Goal: Find specific page/section: Find specific page/section

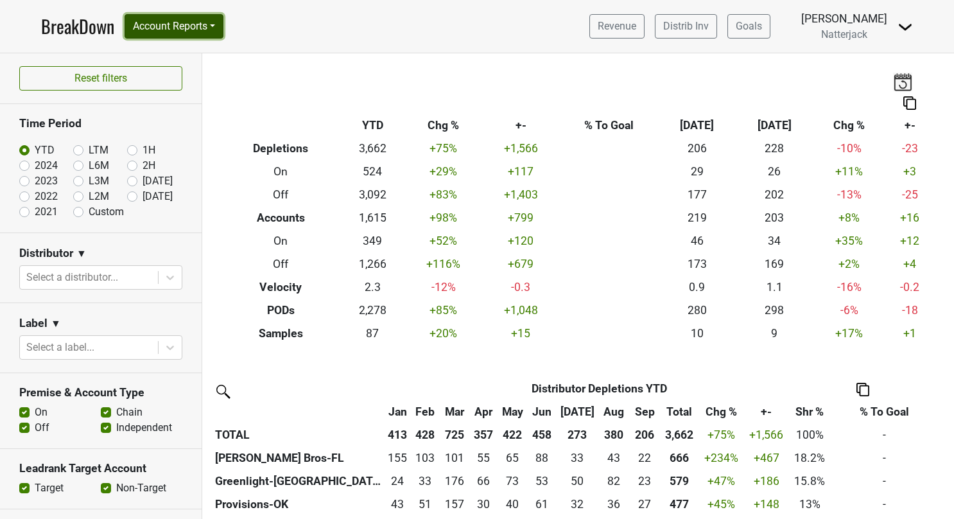
click at [218, 28] on button "Account Reports" at bounding box center [174, 26] width 99 height 24
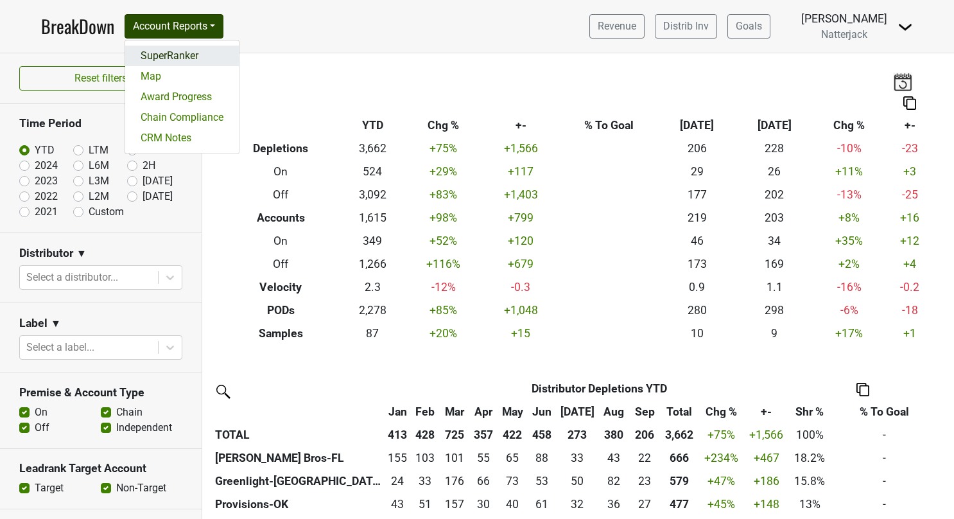
click at [184, 53] on link "SuperRanker" at bounding box center [182, 56] width 114 height 21
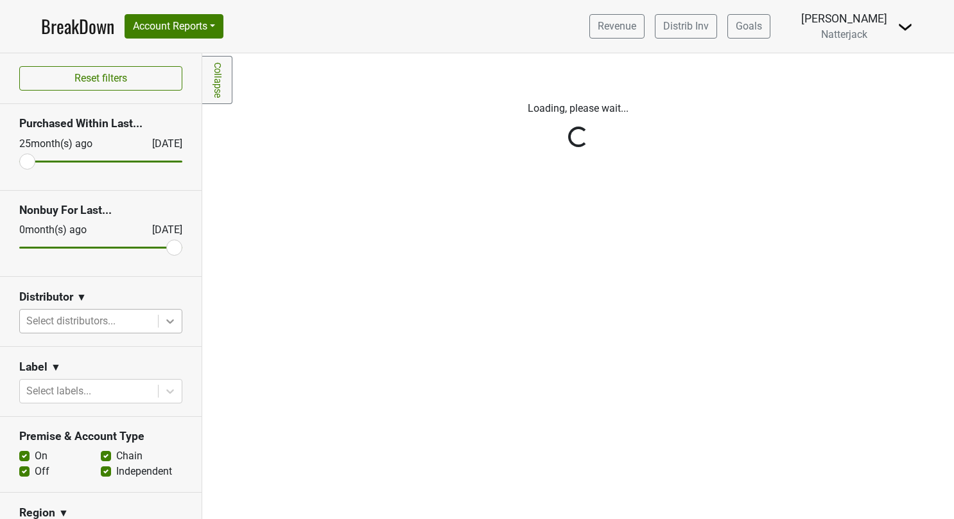
click at [164, 321] on icon at bounding box center [170, 321] width 13 height 13
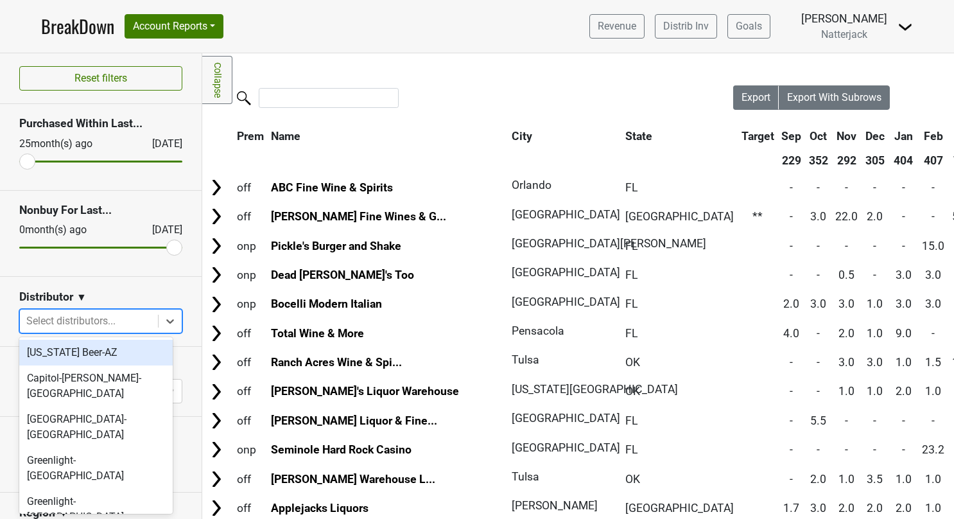
click at [105, 348] on div "[US_STATE] Beer-AZ" at bounding box center [95, 353] width 153 height 26
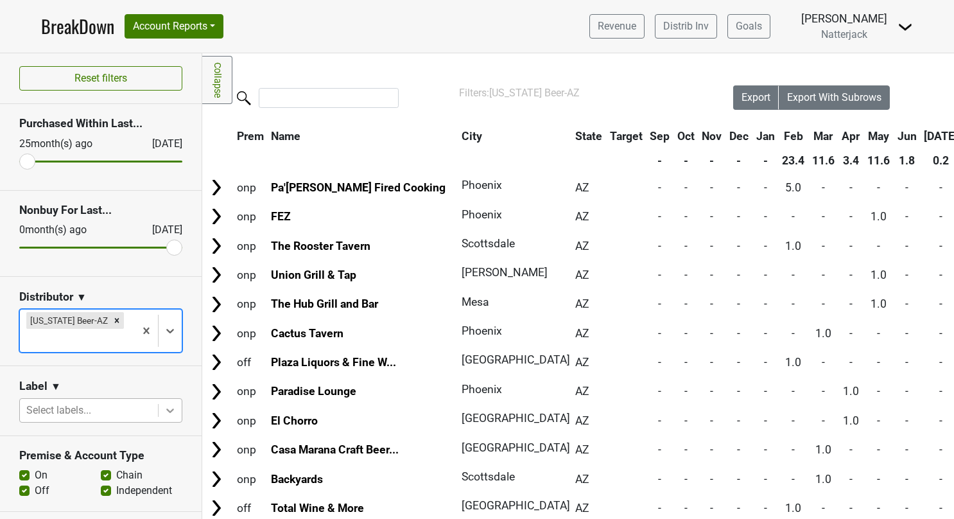
click at [164, 404] on icon at bounding box center [170, 410] width 13 height 13
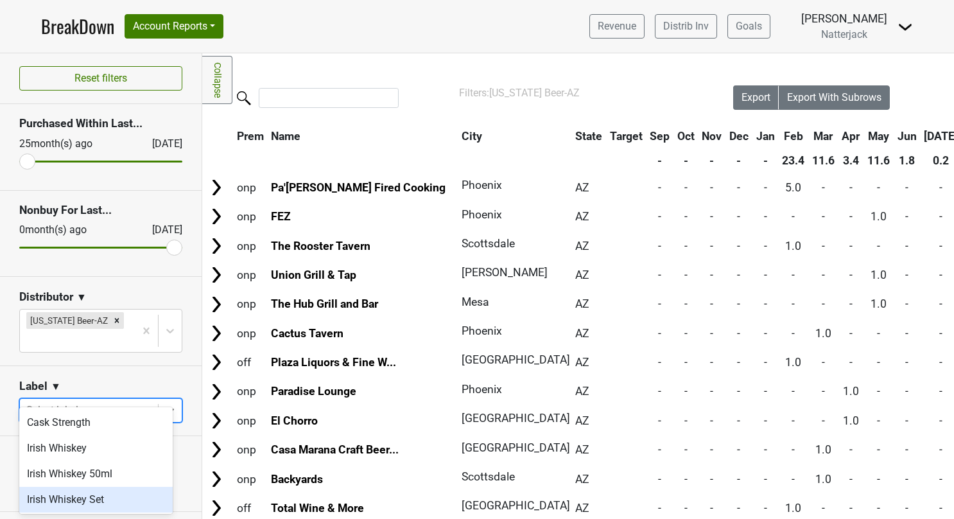
scroll to position [27, 0]
click at [86, 496] on div "The Mistake" at bounding box center [95, 498] width 153 height 26
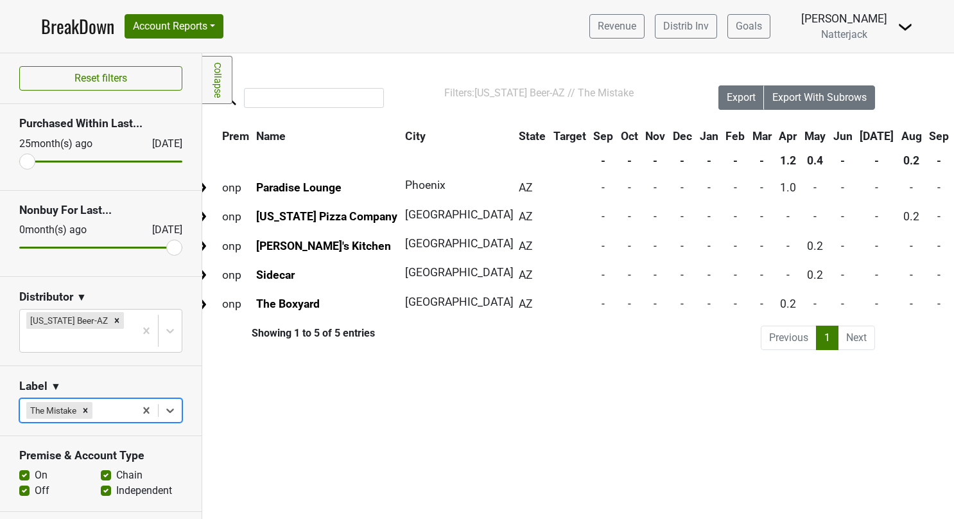
scroll to position [0, 0]
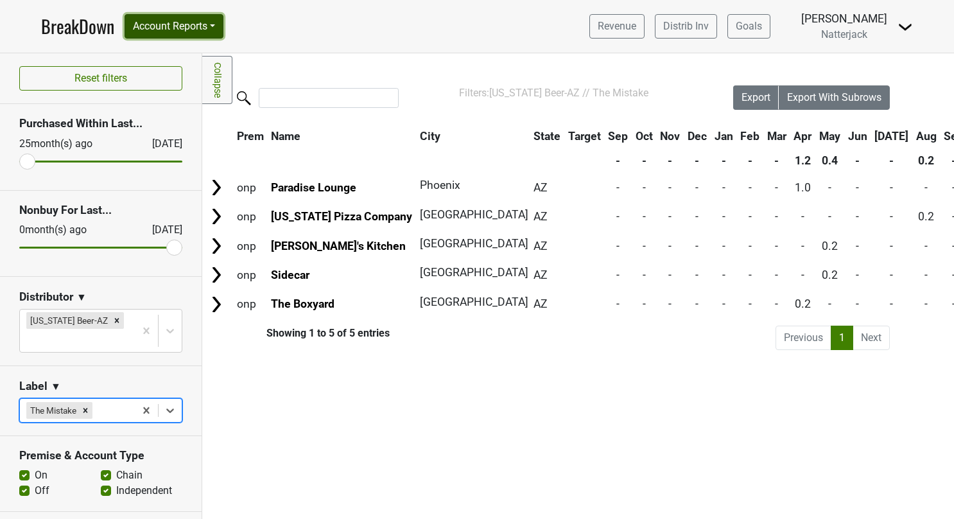
click at [219, 29] on button "Account Reports" at bounding box center [174, 26] width 99 height 24
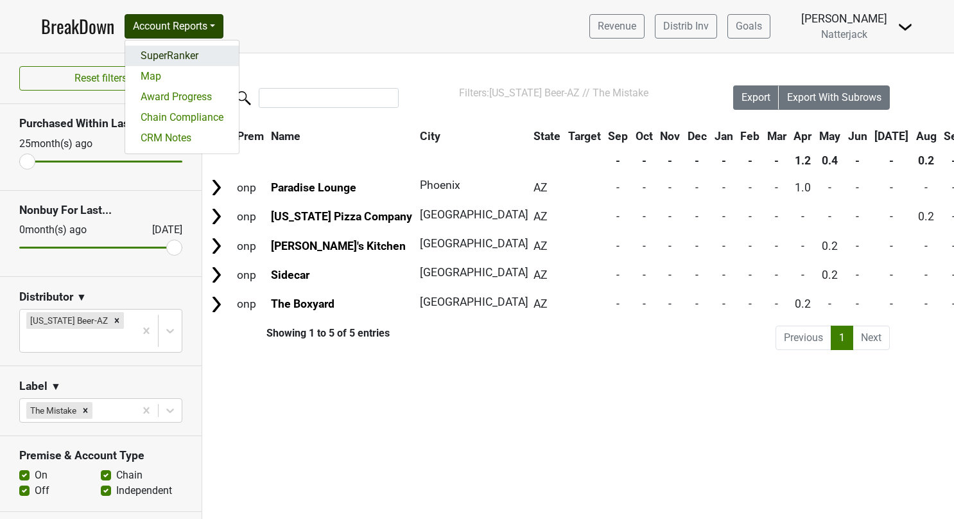
click at [184, 51] on link "SuperRanker" at bounding box center [182, 56] width 114 height 21
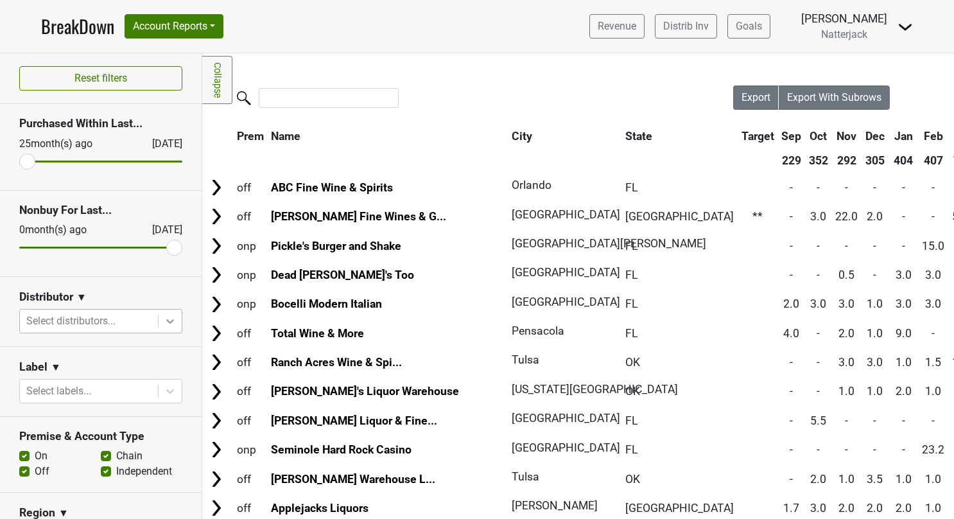
click at [164, 320] on icon at bounding box center [170, 321] width 13 height 13
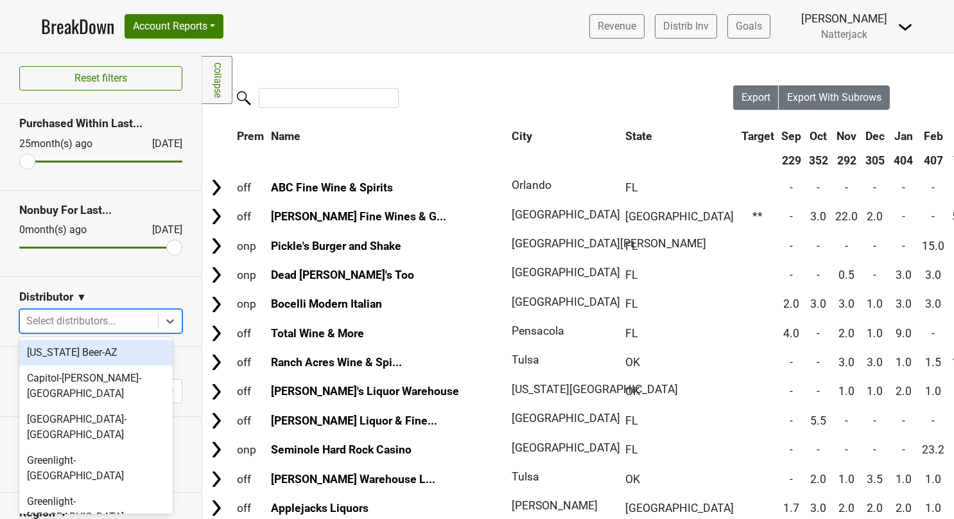
click at [105, 354] on div "[US_STATE] Beer-AZ" at bounding box center [95, 353] width 153 height 26
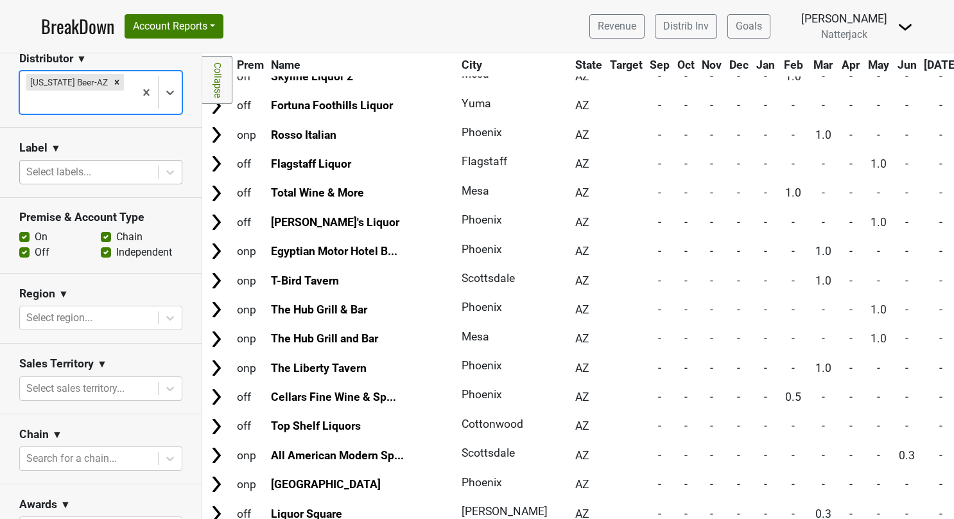
scroll to position [247, 0]
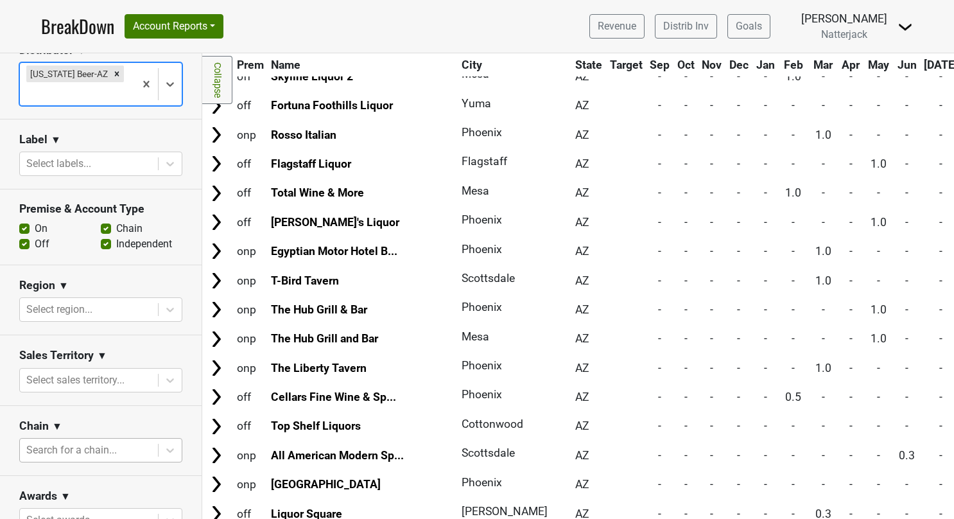
click at [89, 441] on div at bounding box center [88, 450] width 125 height 18
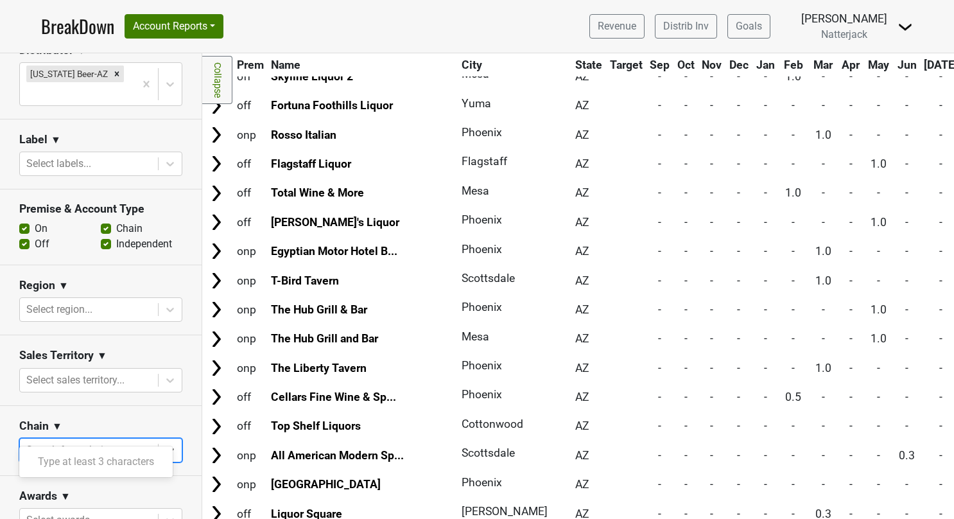
click at [89, 441] on div at bounding box center [88, 450] width 125 height 18
type input "T"
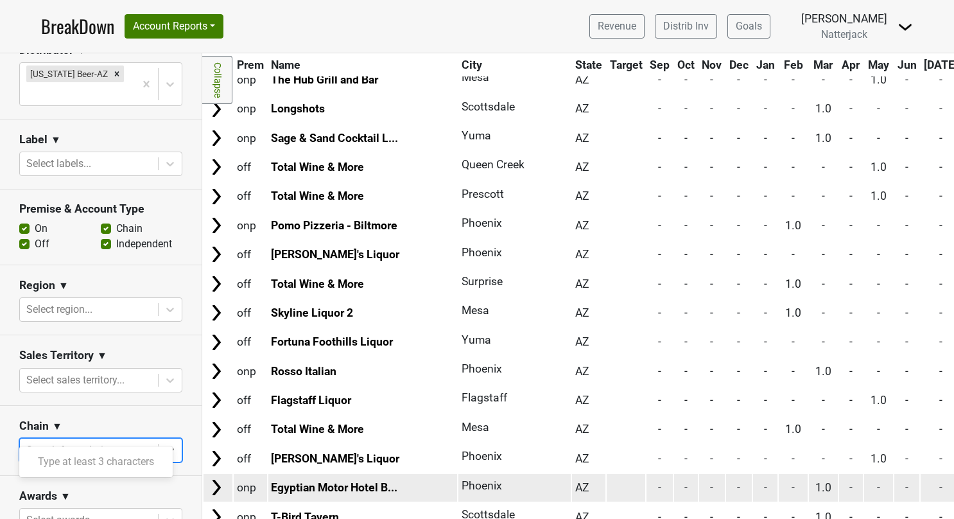
scroll to position [907, 0]
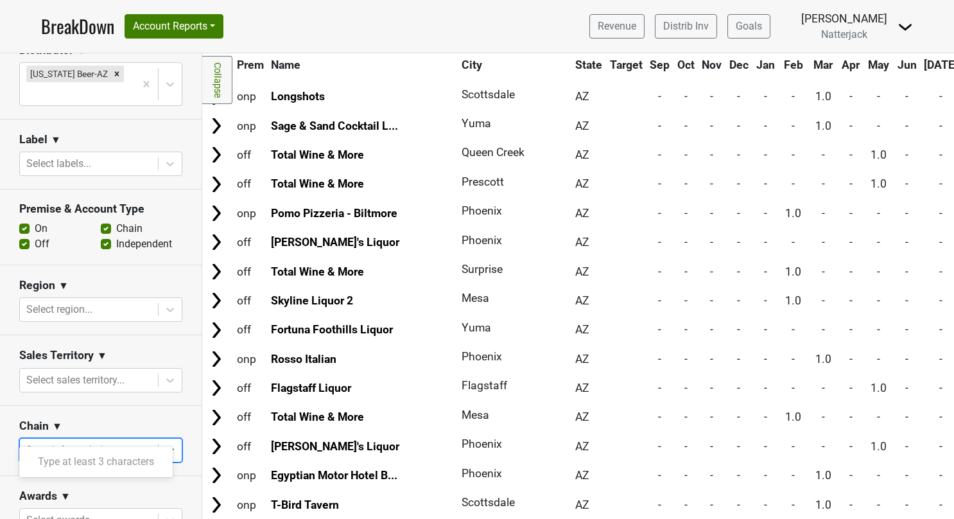
click at [35, 221] on label "On" at bounding box center [41, 228] width 13 height 15
click at [26, 221] on input "On" at bounding box center [24, 227] width 10 height 13
checkbox input "false"
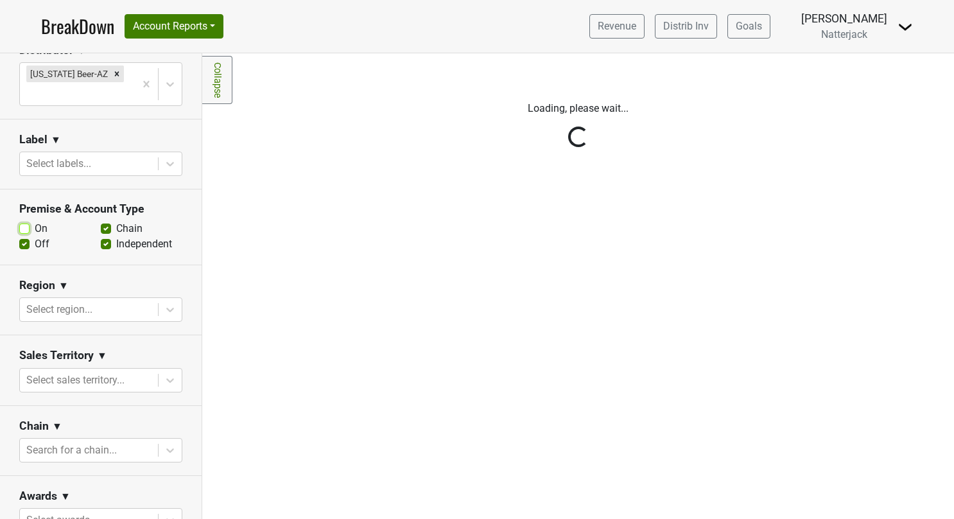
scroll to position [0, 0]
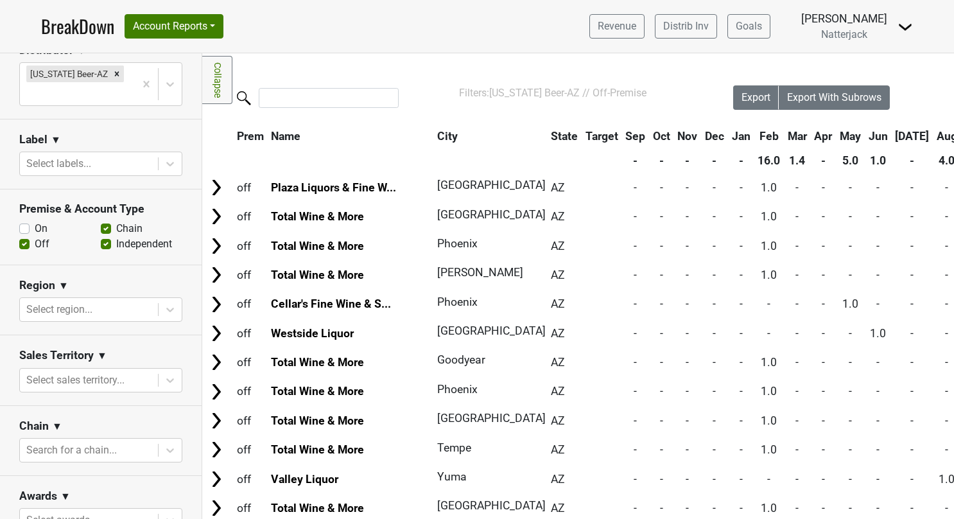
click at [116, 221] on label "Chain" at bounding box center [129, 228] width 26 height 15
click at [101, 221] on input "Chain" at bounding box center [106, 227] width 10 height 13
checkbox input "false"
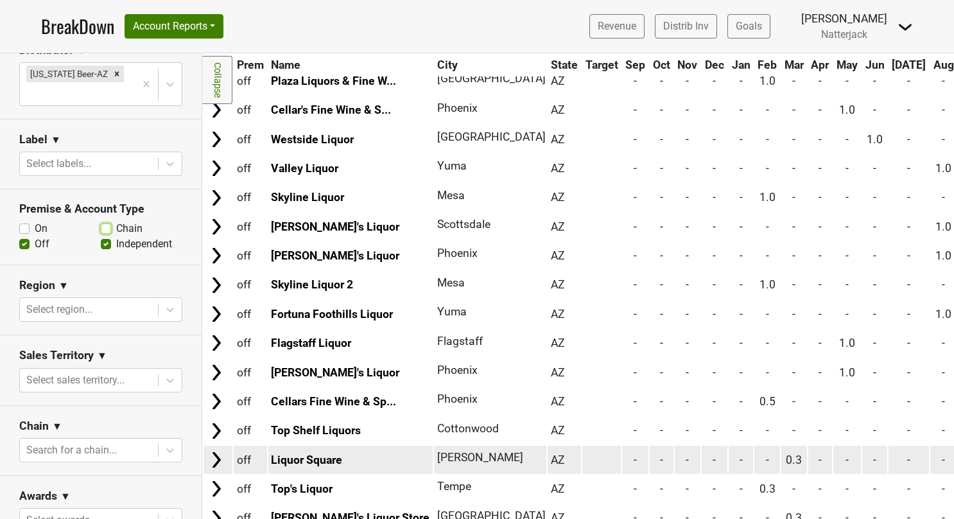
scroll to position [85, 0]
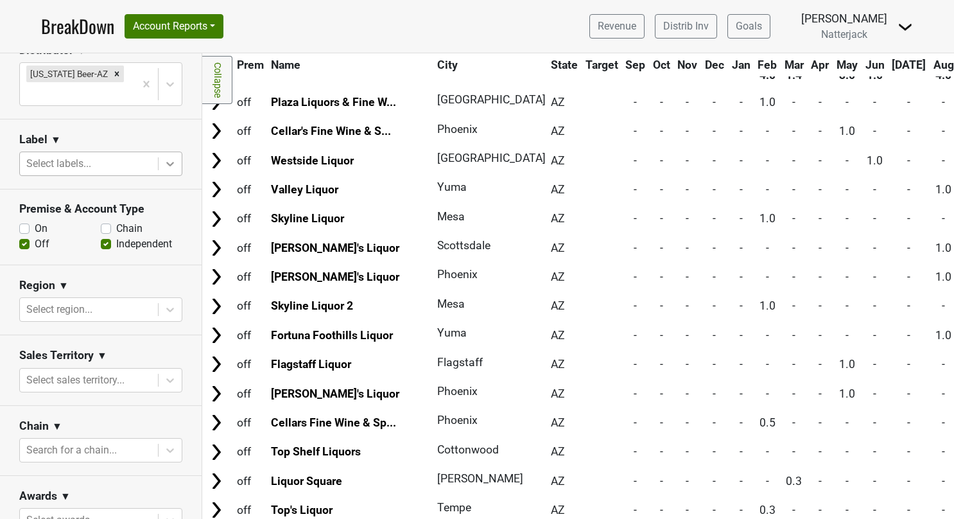
click at [162, 152] on div at bounding box center [170, 163] width 23 height 23
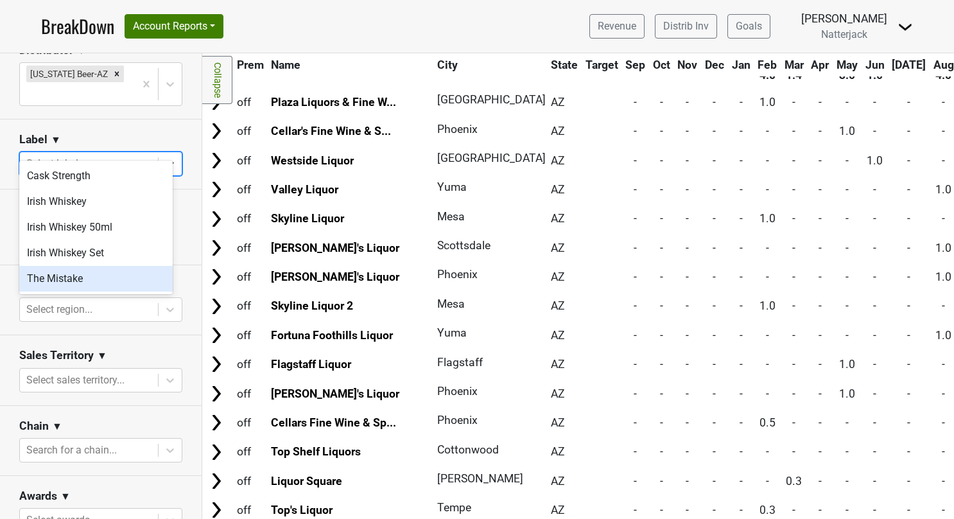
click at [65, 278] on div "The Mistake" at bounding box center [95, 279] width 153 height 26
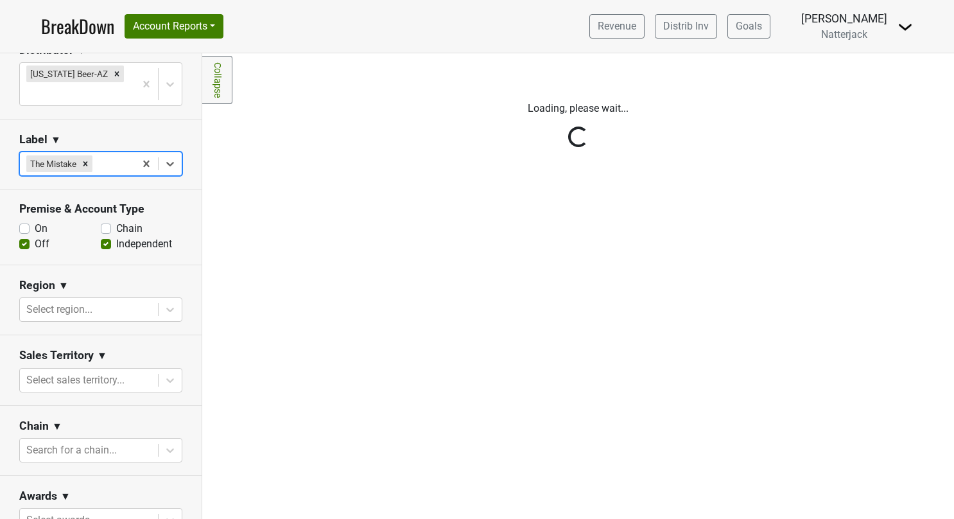
scroll to position [0, 0]
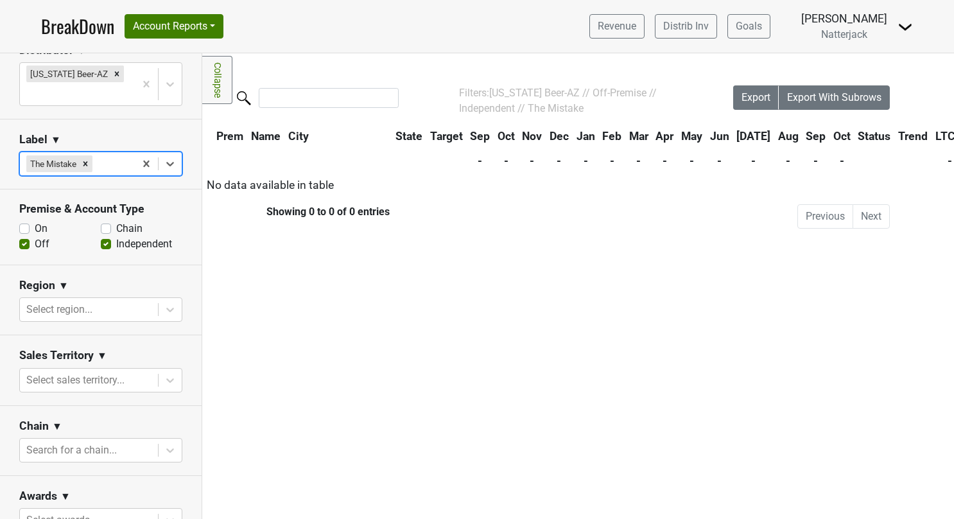
click at [87, 24] on link "BreakDown" at bounding box center [77, 26] width 73 height 27
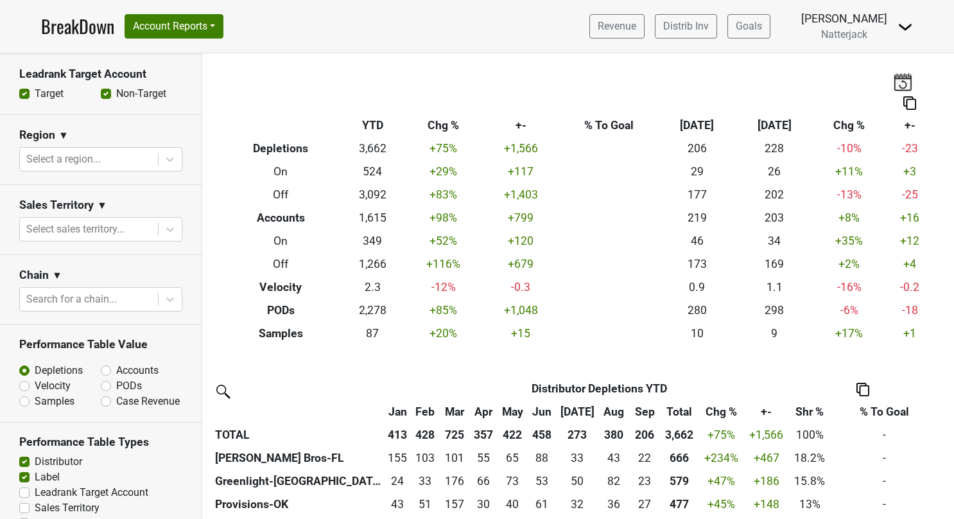
scroll to position [480, 0]
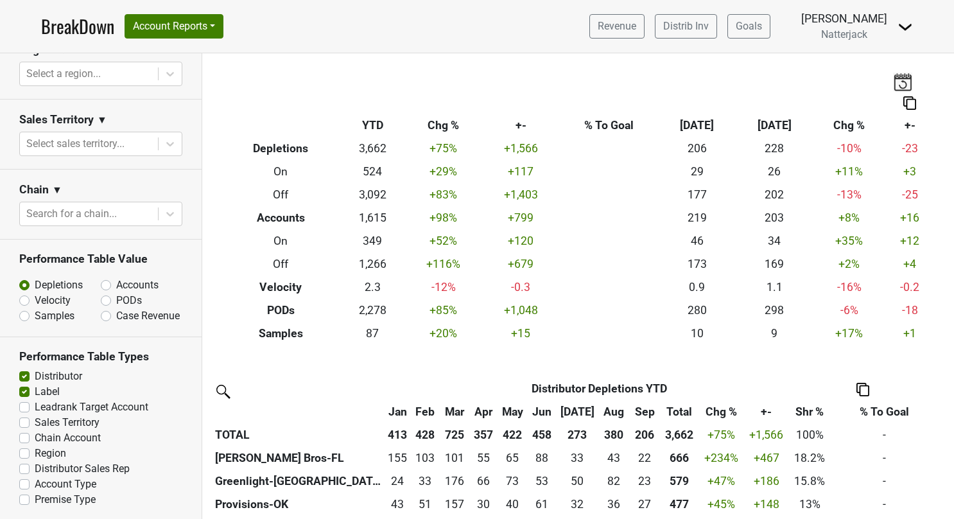
click at [116, 299] on label "PODs" at bounding box center [129, 300] width 26 height 15
click at [101, 299] on input "PODs" at bounding box center [140, 299] width 78 height 13
radio input "true"
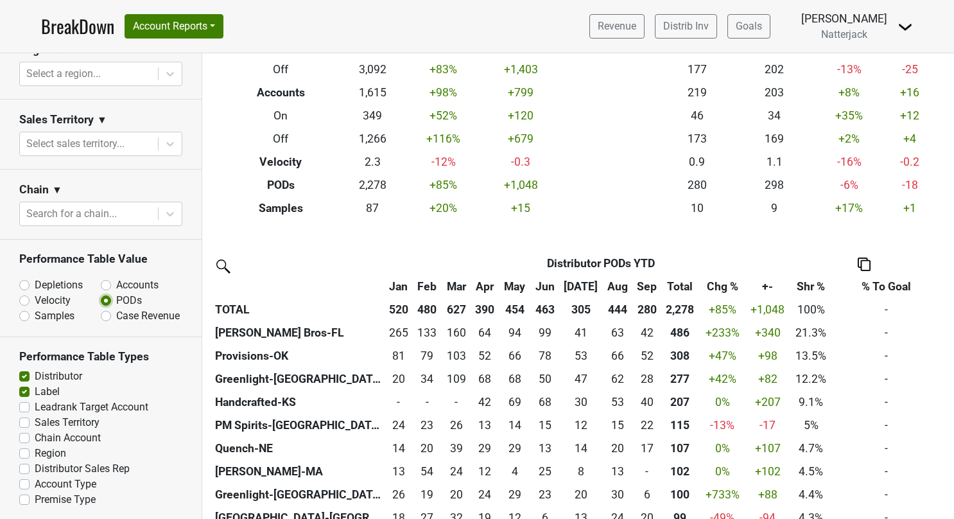
scroll to position [162, 0]
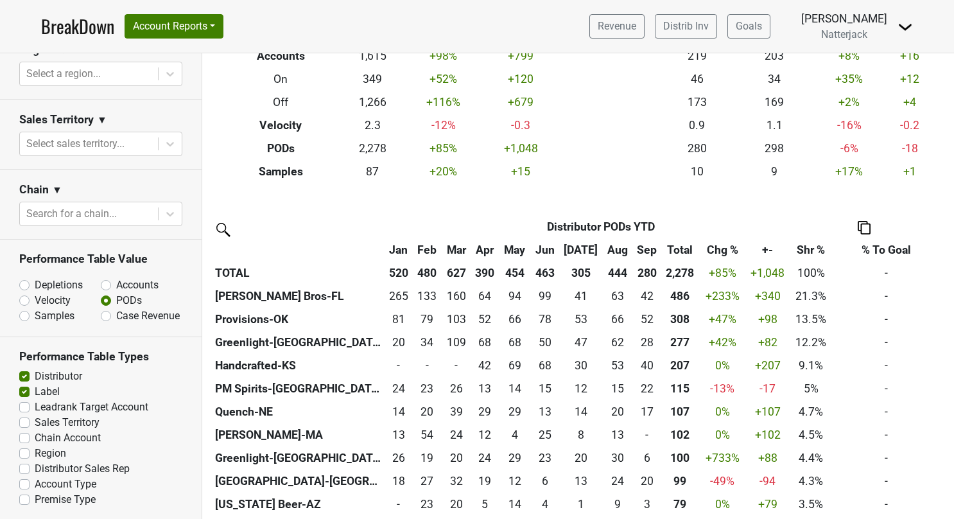
click at [96, 26] on link "BreakDown" at bounding box center [77, 26] width 73 height 27
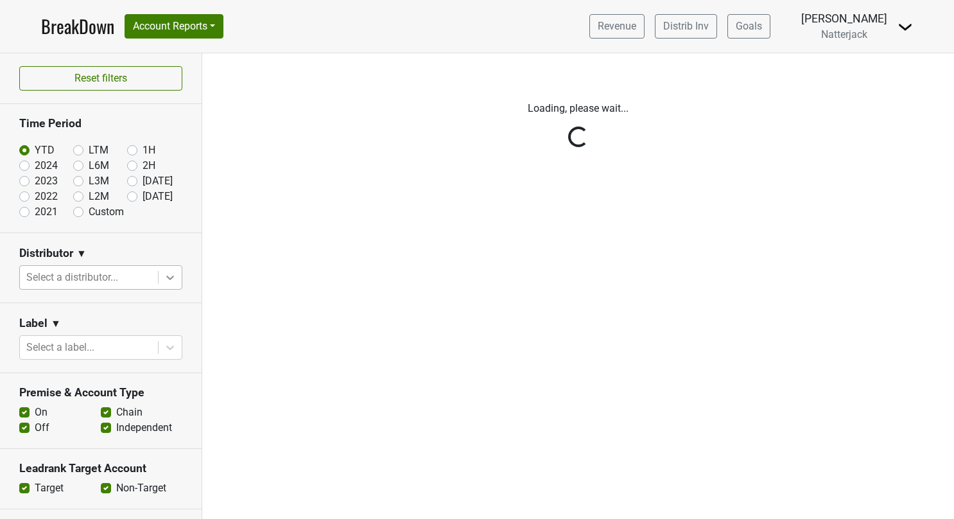
click at [166, 275] on icon at bounding box center [170, 277] width 8 height 4
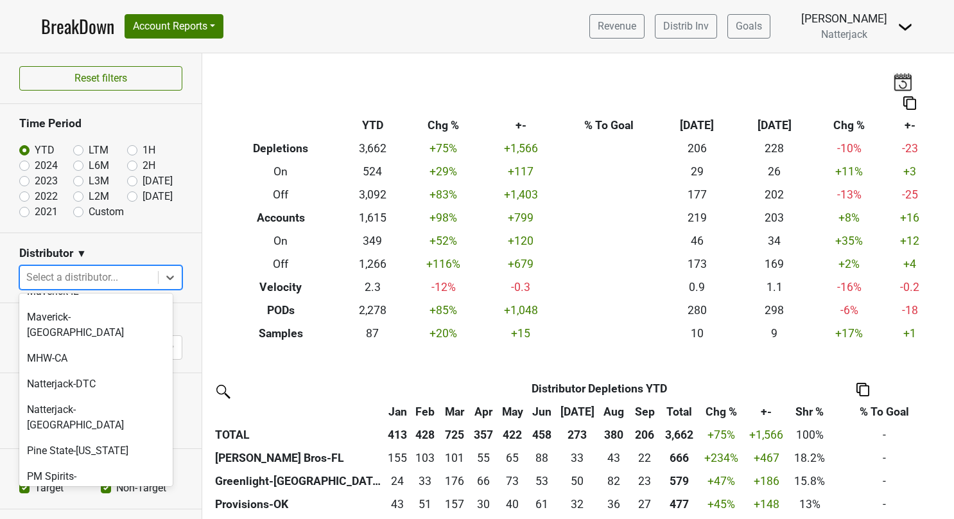
scroll to position [352, 0]
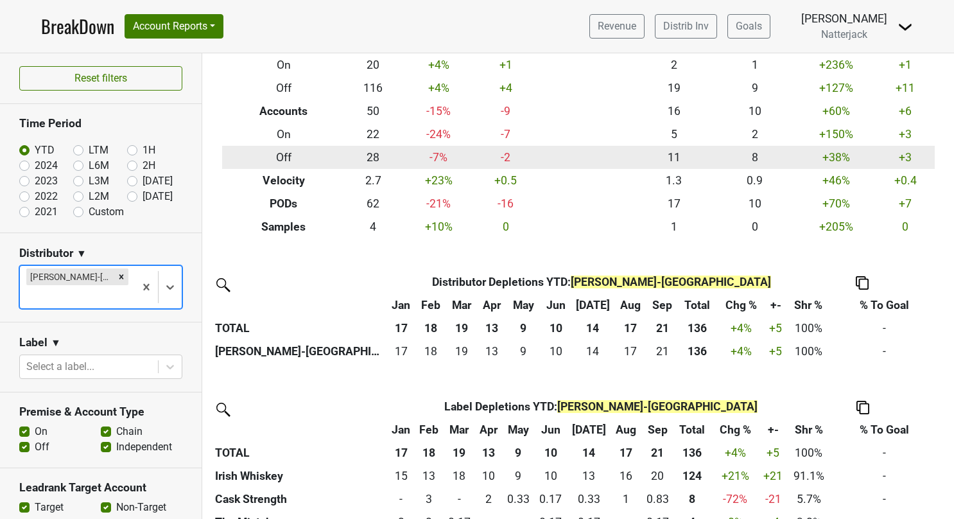
scroll to position [132, 0]
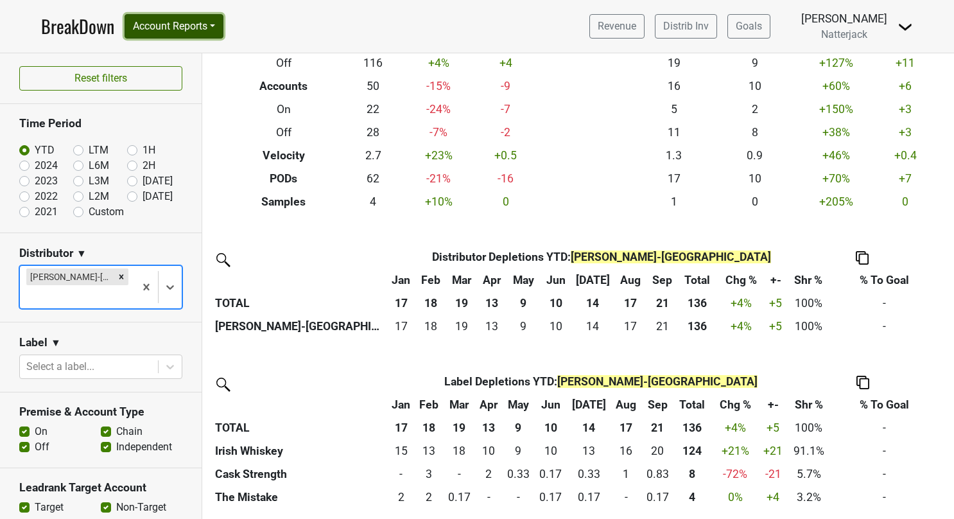
click at [216, 30] on button "Account Reports" at bounding box center [174, 26] width 99 height 24
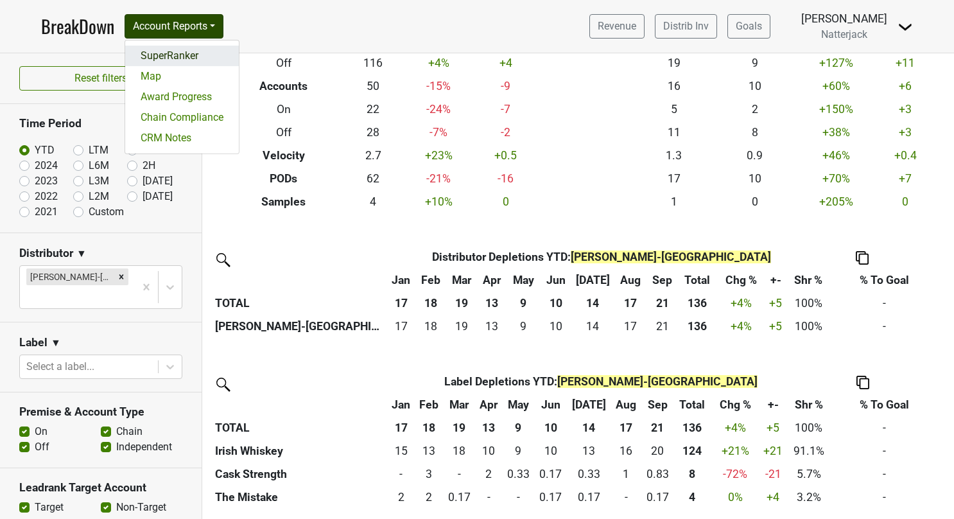
click at [171, 57] on link "SuperRanker" at bounding box center [182, 56] width 114 height 21
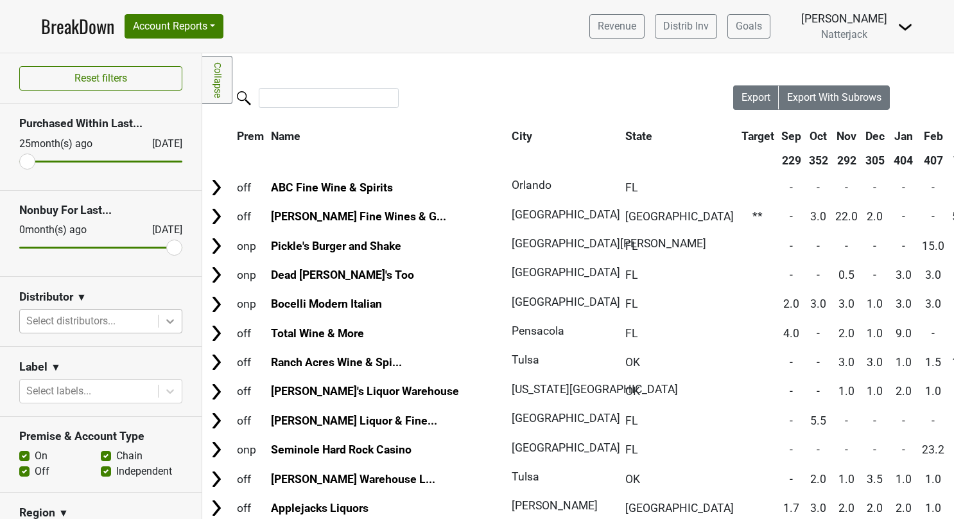
click at [166, 325] on icon at bounding box center [170, 321] width 13 height 13
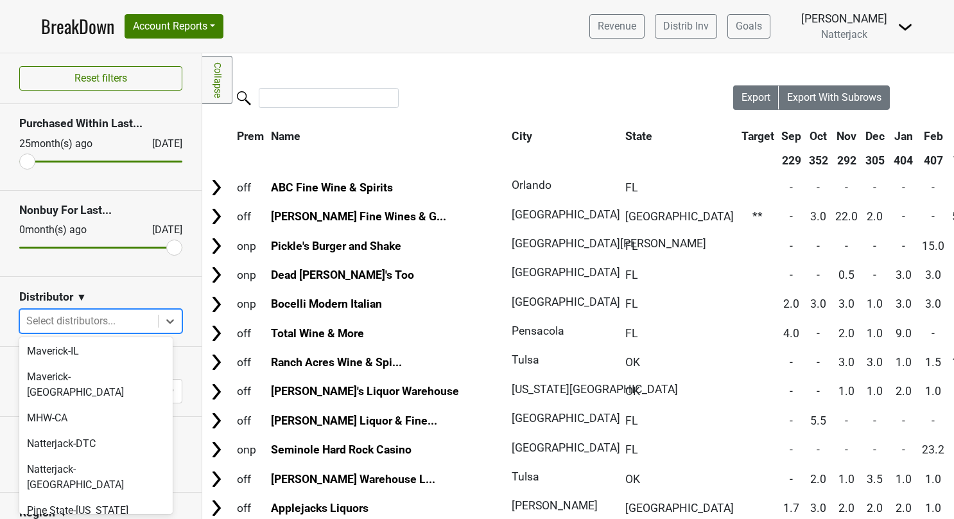
scroll to position [368, 0]
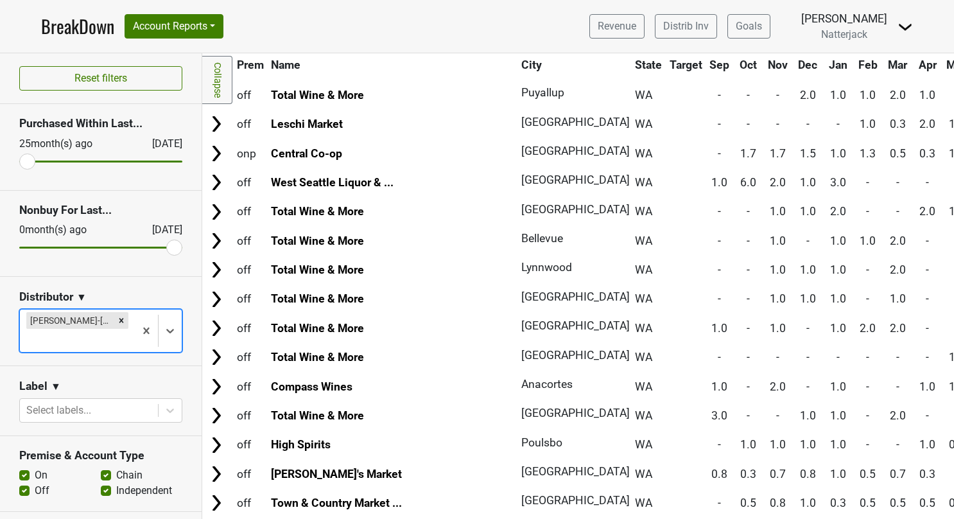
scroll to position [0, 0]
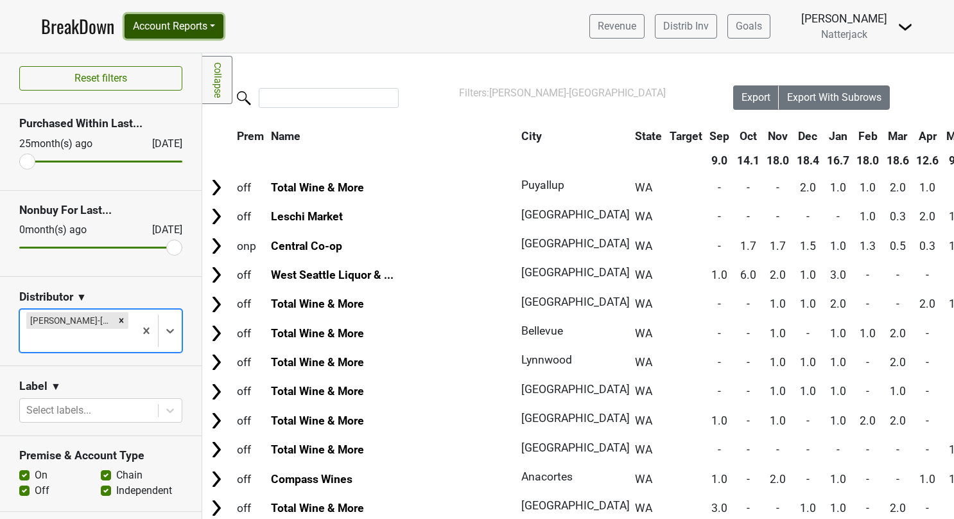
click at [218, 33] on button "Account Reports" at bounding box center [174, 26] width 99 height 24
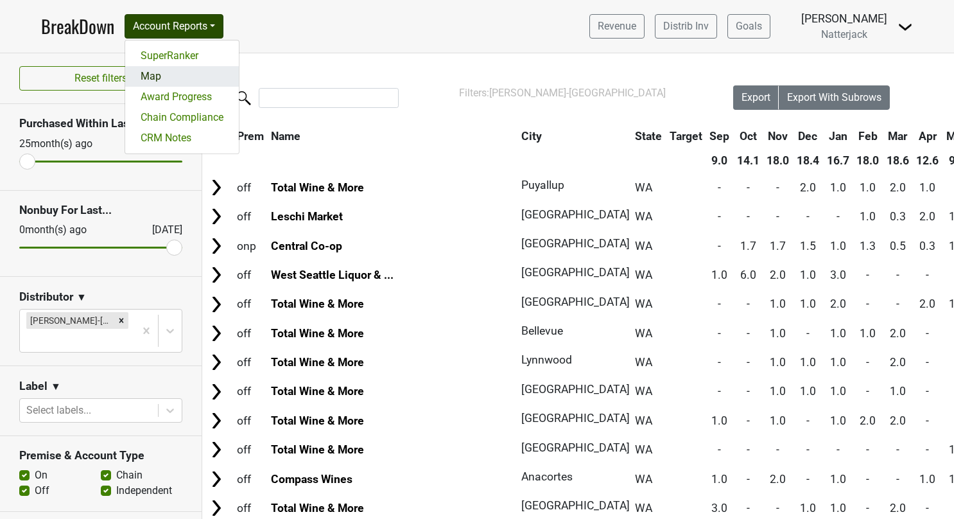
click at [155, 78] on link "Map" at bounding box center [182, 76] width 114 height 21
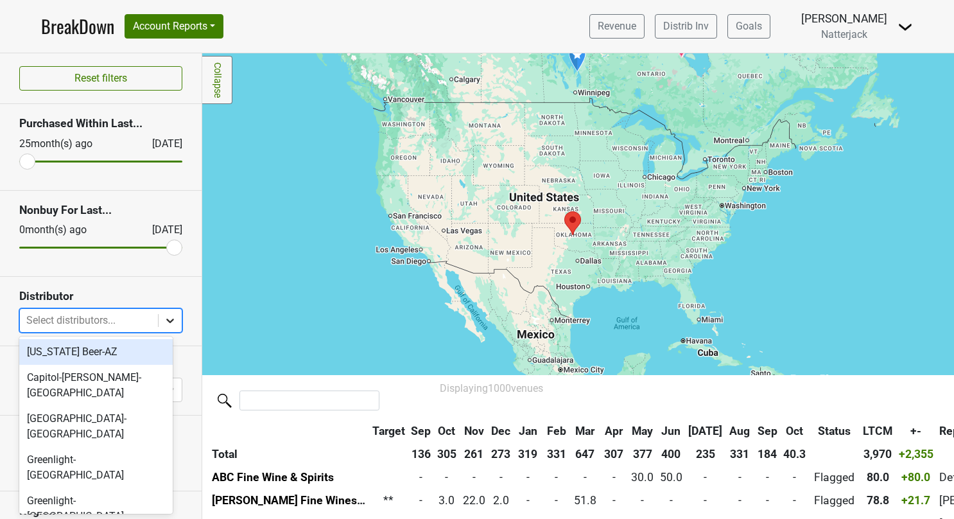
click at [166, 320] on icon at bounding box center [170, 320] width 13 height 13
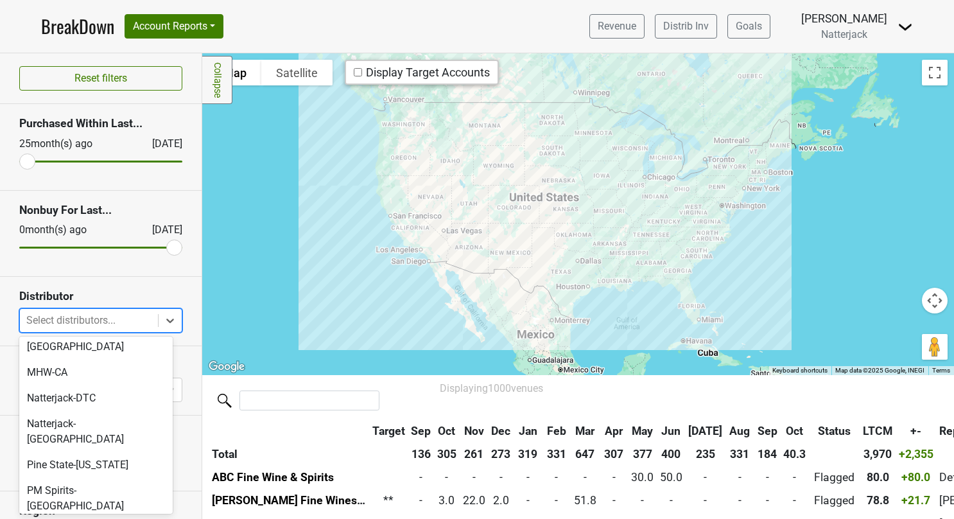
scroll to position [367, 0]
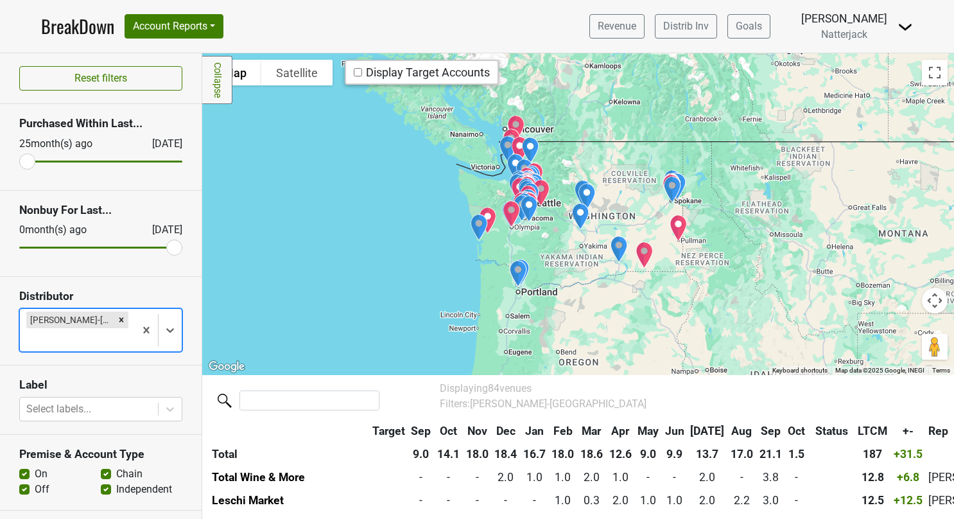
click at [510, 246] on div at bounding box center [578, 214] width 752 height 322
click at [506, 193] on img "Hound + Bottle" at bounding box center [520, 190] width 28 height 37
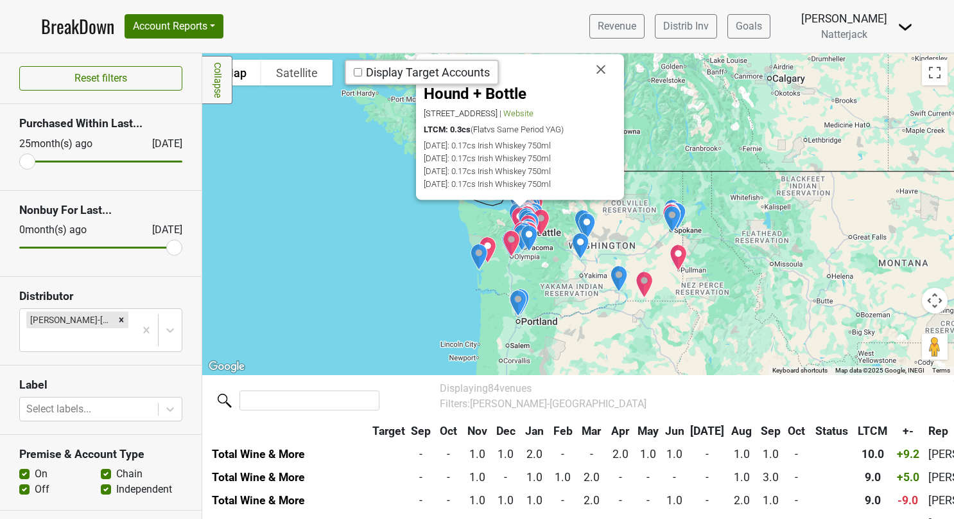
click at [579, 244] on div "Hound + Bottle [STREET_ADDRESS] | Website LTCM: 0.3cs ( Flat vs Same Period YAG…" at bounding box center [955, 244] width 752 height 0
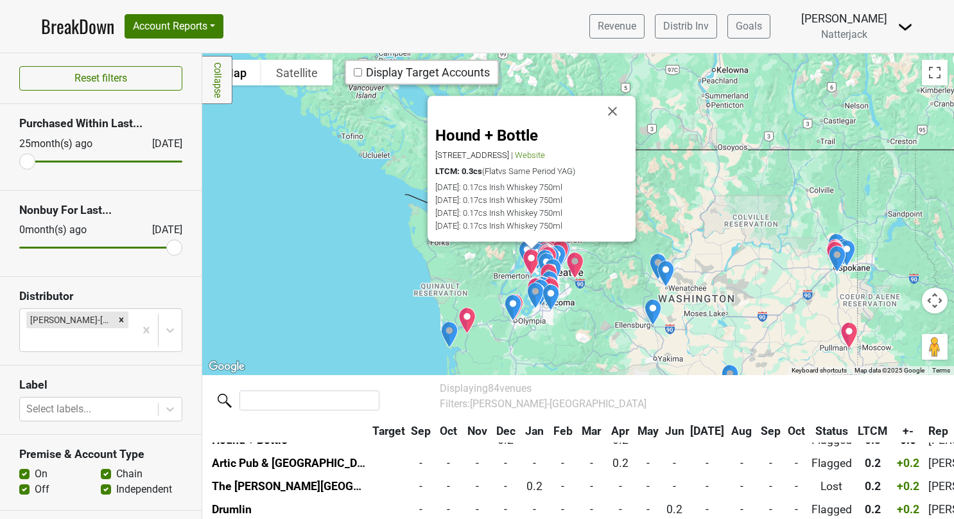
scroll to position [1227, 0]
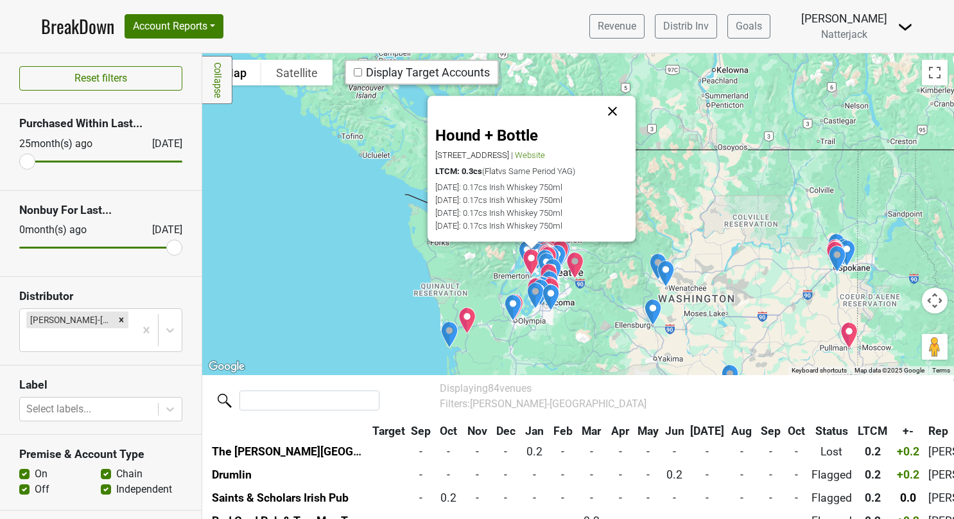
click at [607, 107] on button "Close" at bounding box center [612, 111] width 31 height 31
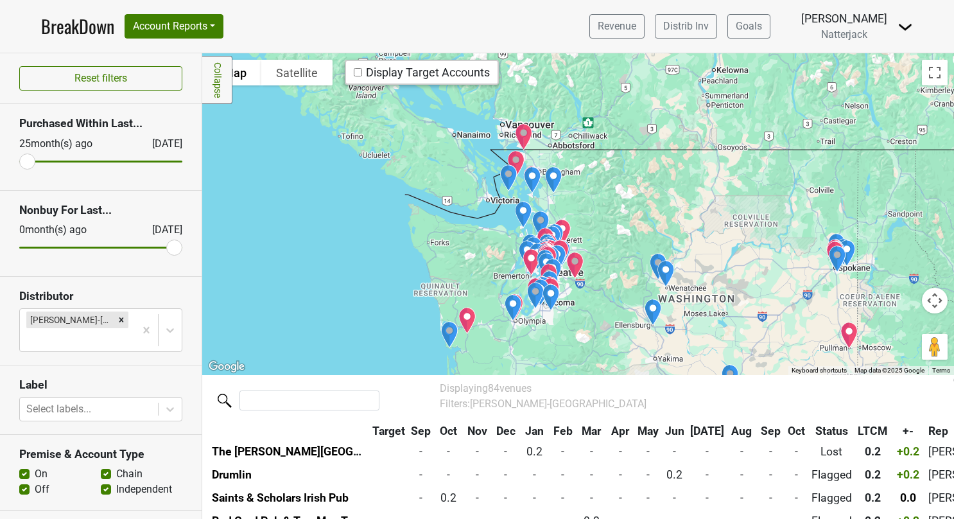
click at [601, 225] on div "To navigate, press the arrow keys." at bounding box center [578, 214] width 752 height 322
click at [601, 225] on div at bounding box center [578, 214] width 752 height 322
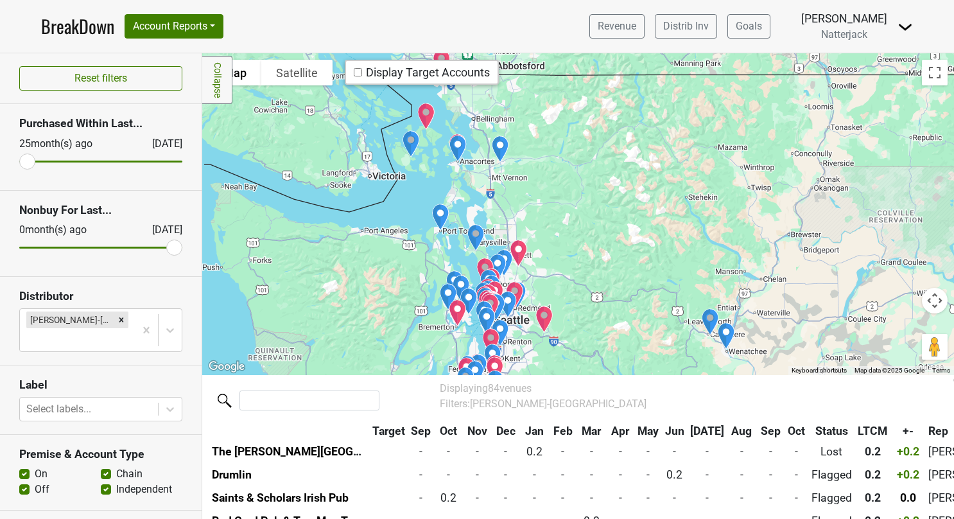
click at [442, 241] on div at bounding box center [578, 214] width 752 height 322
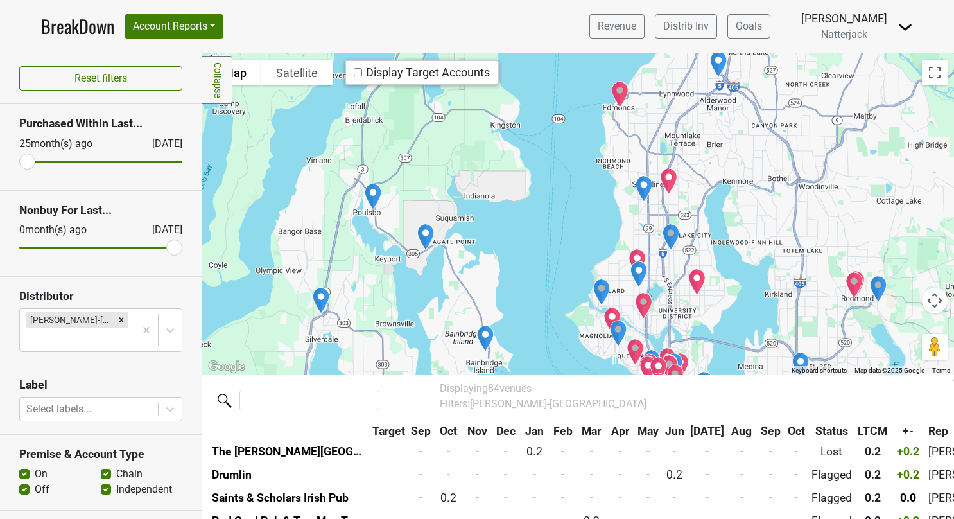
drag, startPoint x: 543, startPoint y: 277, endPoint x: 513, endPoint y: -48, distance: 325.6
click at [513, 0] on html "BreakDown Account Reports SuperRanker Map Award Progress Chain Compliance CRM N…" at bounding box center [477, 259] width 954 height 519
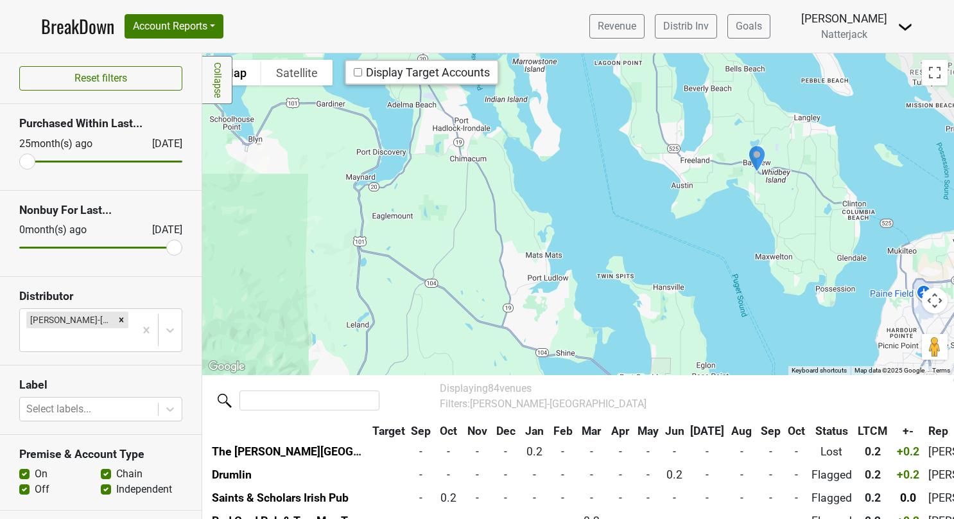
drag, startPoint x: 514, startPoint y: 224, endPoint x: 729, endPoint y: 551, distance: 391.3
click at [729, 518] on html "BreakDown Account Reports SuperRanker Map Award Progress Chain Compliance CRM N…" at bounding box center [477, 259] width 954 height 519
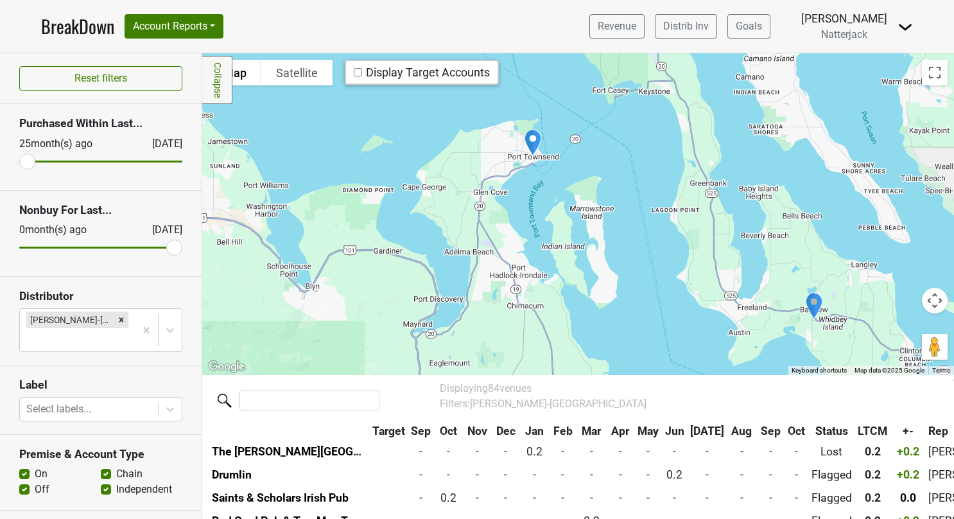
drag, startPoint x: 531, startPoint y: 182, endPoint x: 589, endPoint y: 333, distance: 161.0
click at [589, 333] on div at bounding box center [578, 214] width 752 height 322
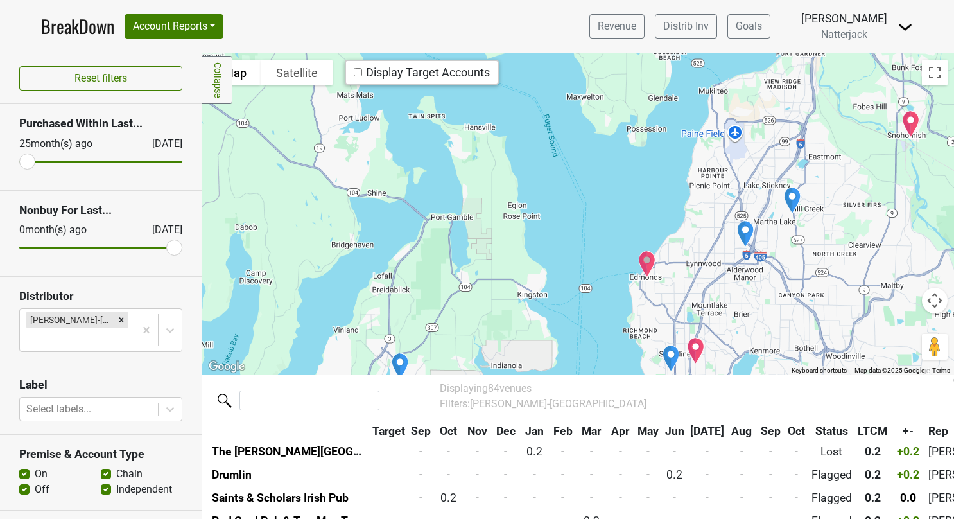
drag, startPoint x: 622, startPoint y: 261, endPoint x: 426, endPoint y: 22, distance: 308.0
click at [390, 0] on html "BreakDown Account Reports SuperRanker Map Award Progress Chain Compliance CRM N…" at bounding box center [477, 259] width 954 height 519
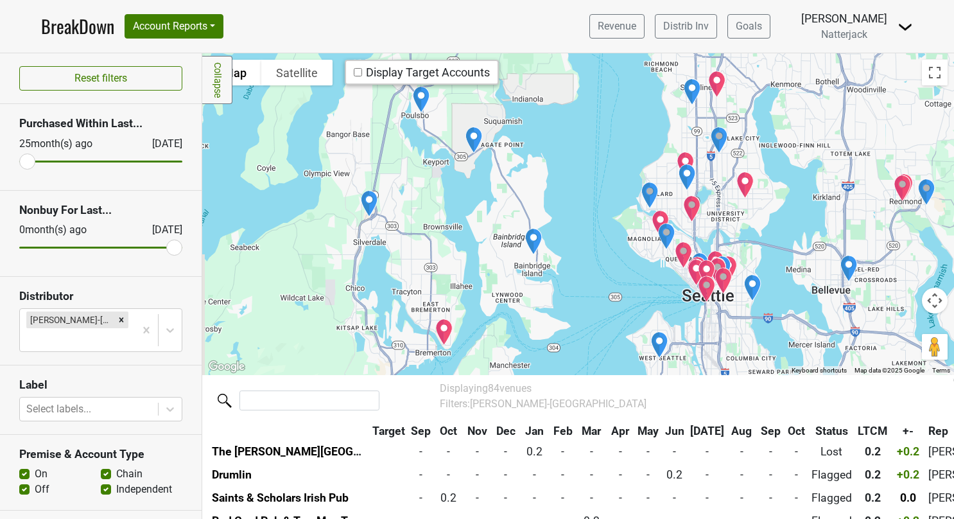
drag, startPoint x: 625, startPoint y: 313, endPoint x: 536, endPoint y: -48, distance: 371.9
click at [536, 0] on html "BreakDown Account Reports SuperRanker Map Award Progress Chain Compliance CRM N…" at bounding box center [477, 259] width 954 height 519
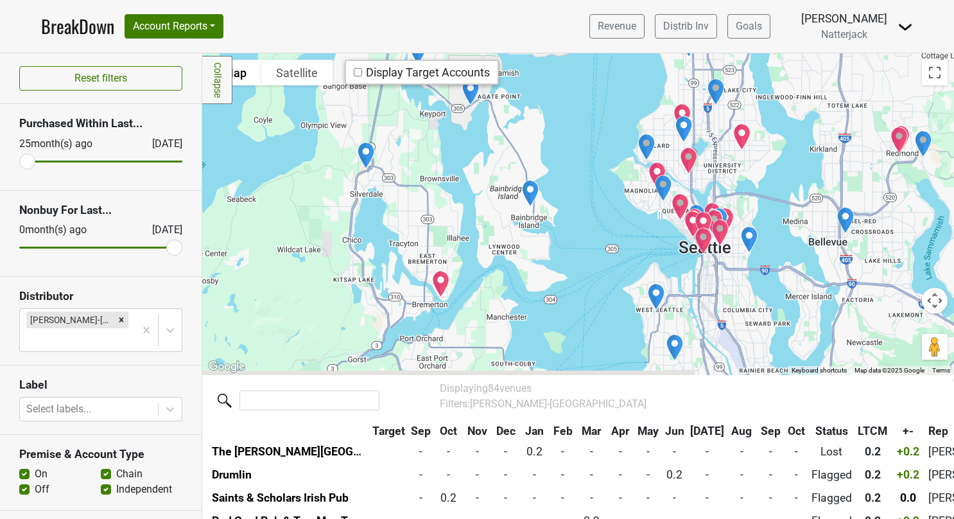
drag, startPoint x: 579, startPoint y: 270, endPoint x: 573, endPoint y: 213, distance: 56.8
click at [573, 213] on div at bounding box center [578, 214] width 752 height 322
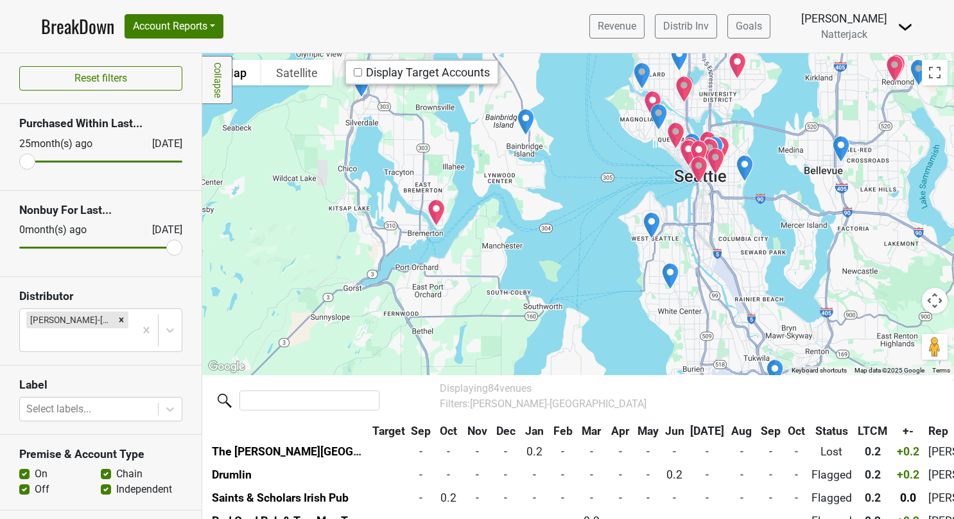
drag, startPoint x: 575, startPoint y: 311, endPoint x: 571, endPoint y: 237, distance: 74.0
click at [571, 237] on div at bounding box center [578, 214] width 752 height 322
